Goal: Check status: Check status

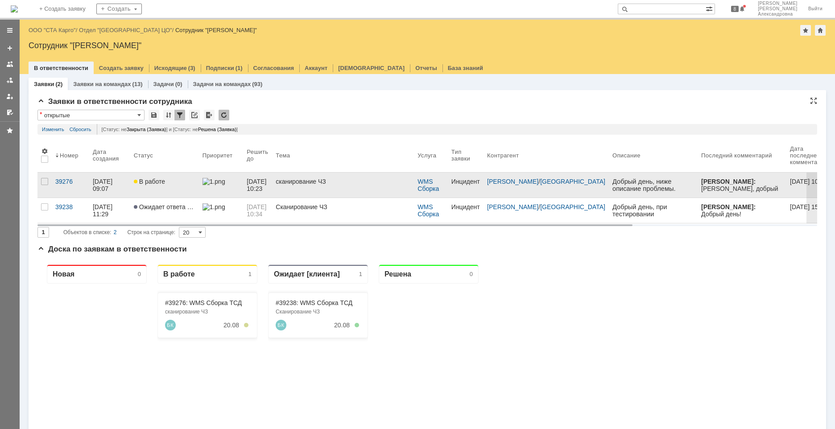
click at [173, 192] on link "В работе" at bounding box center [164, 185] width 69 height 25
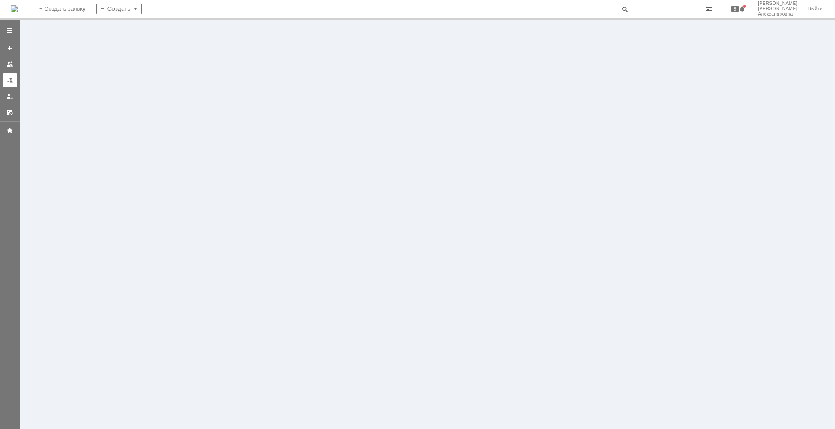
click at [6, 81] on link at bounding box center [10, 80] width 14 height 14
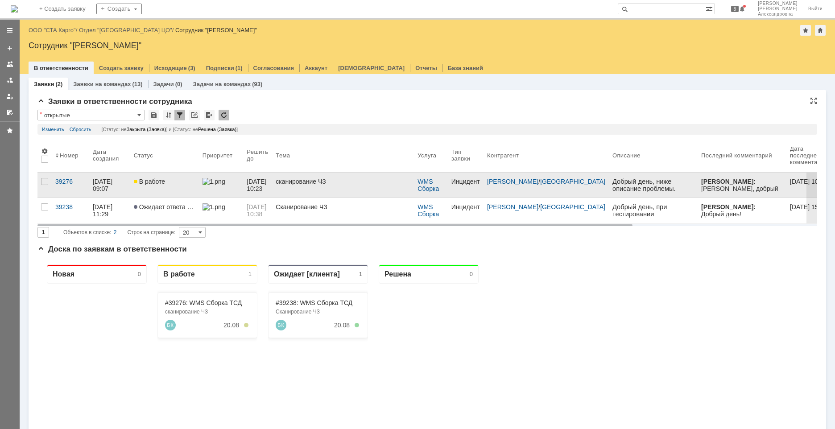
click at [185, 188] on link "В работе" at bounding box center [164, 185] width 69 height 25
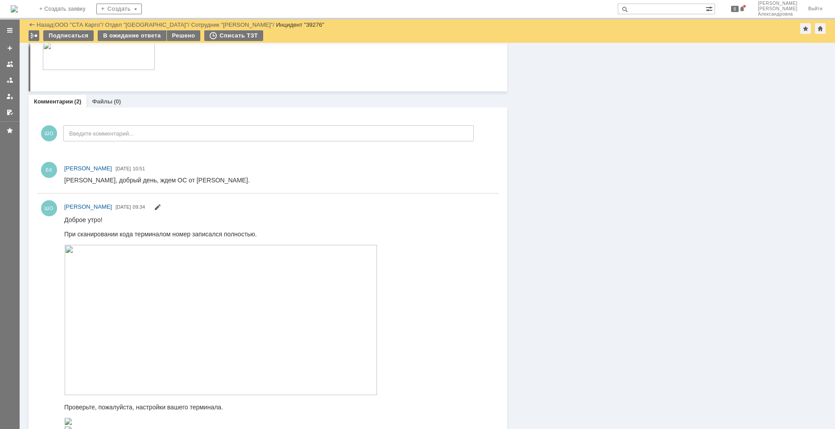
scroll to position [312, 0]
